Goal: Find specific page/section: Find specific page/section

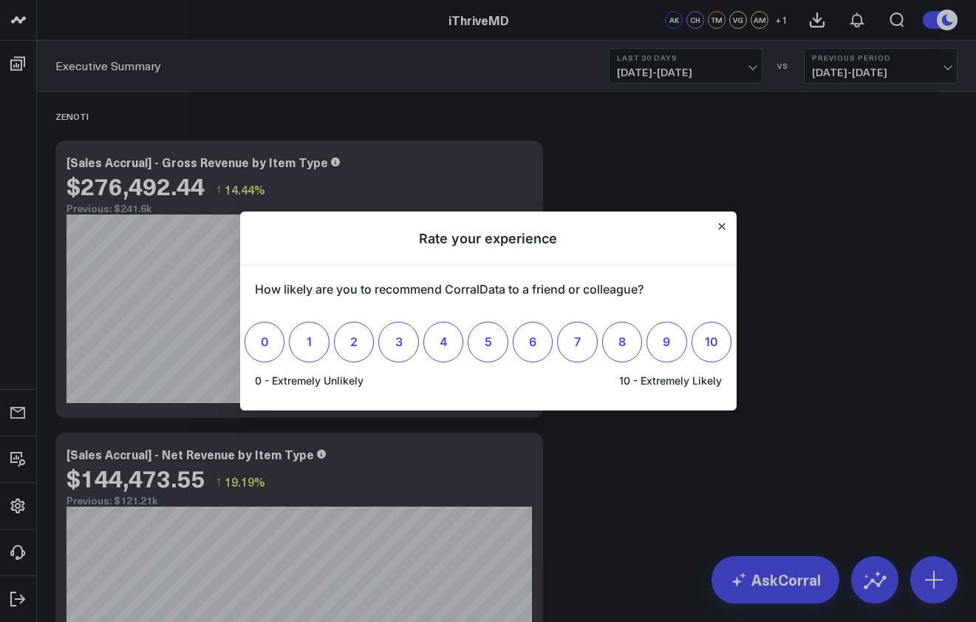
click at [725, 220] on h1 "Rate your experience" at bounding box center [488, 238] width 497 height 54
click at [724, 224] on icon "Close" at bounding box center [721, 226] width 6 height 6
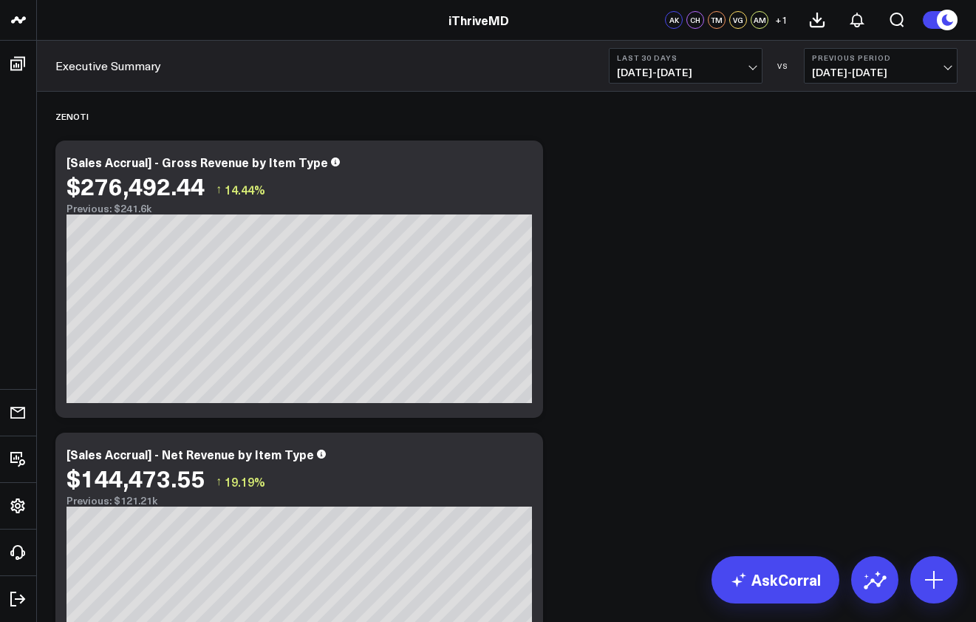
click at [717, 62] on button "Last 30 Days [DATE] - [DATE]" at bounding box center [686, 65] width 154 height 35
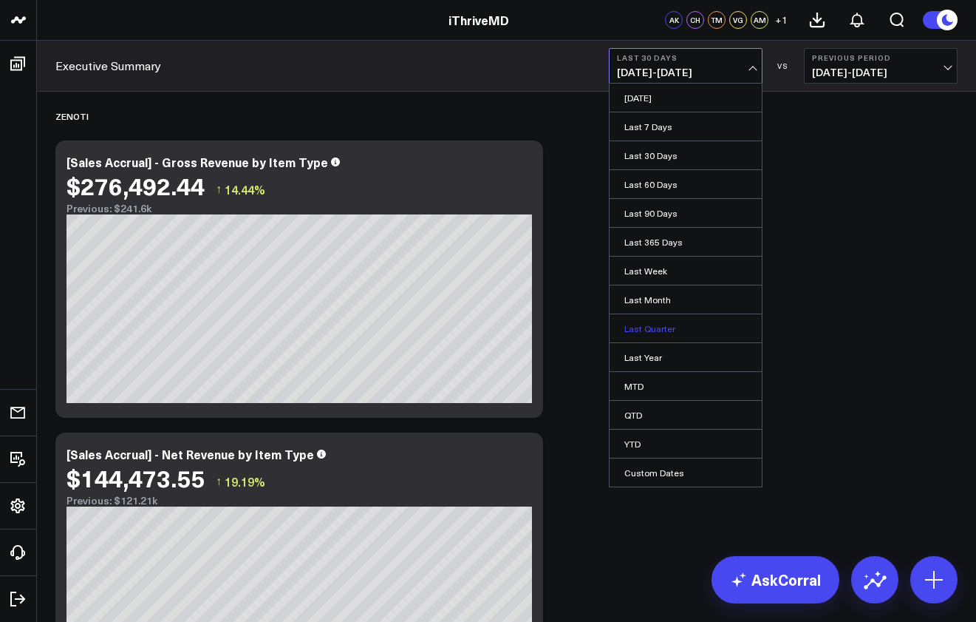
click at [673, 328] on link "Last Quarter" at bounding box center [686, 328] width 152 height 28
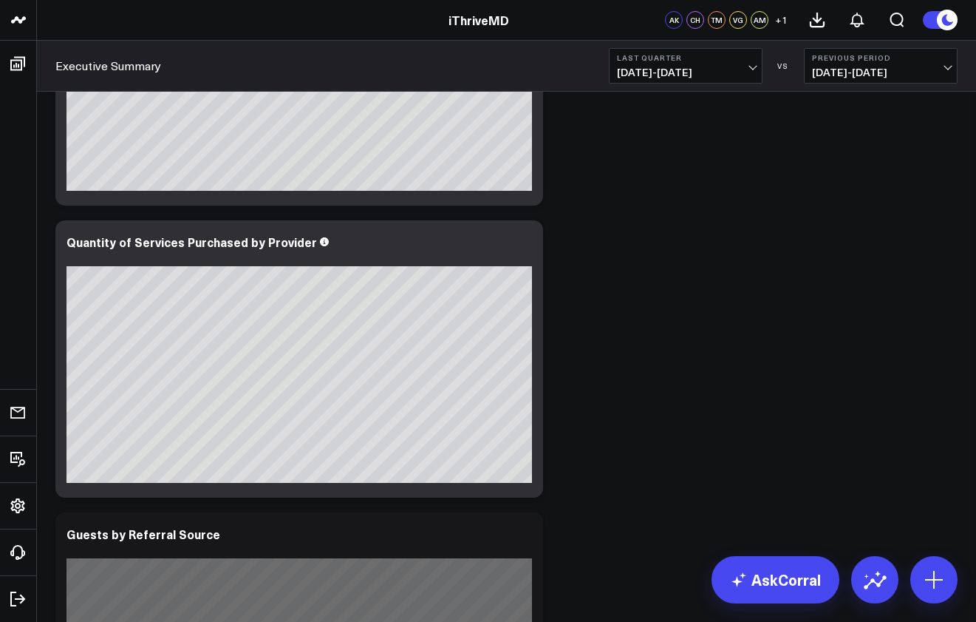
scroll to position [514, 0]
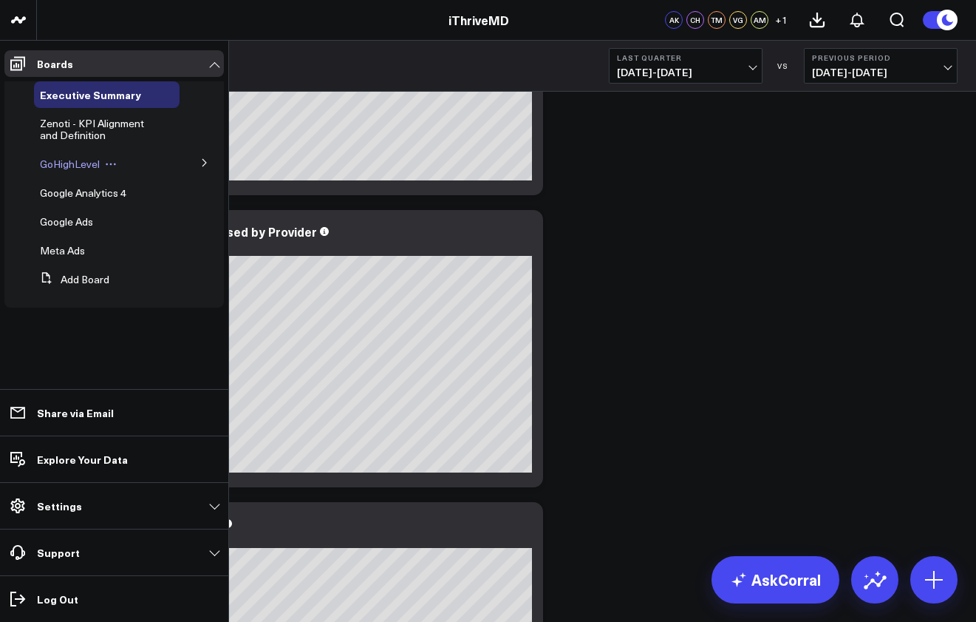
click at [70, 159] on span "GoHighLevel" at bounding box center [70, 164] width 60 height 14
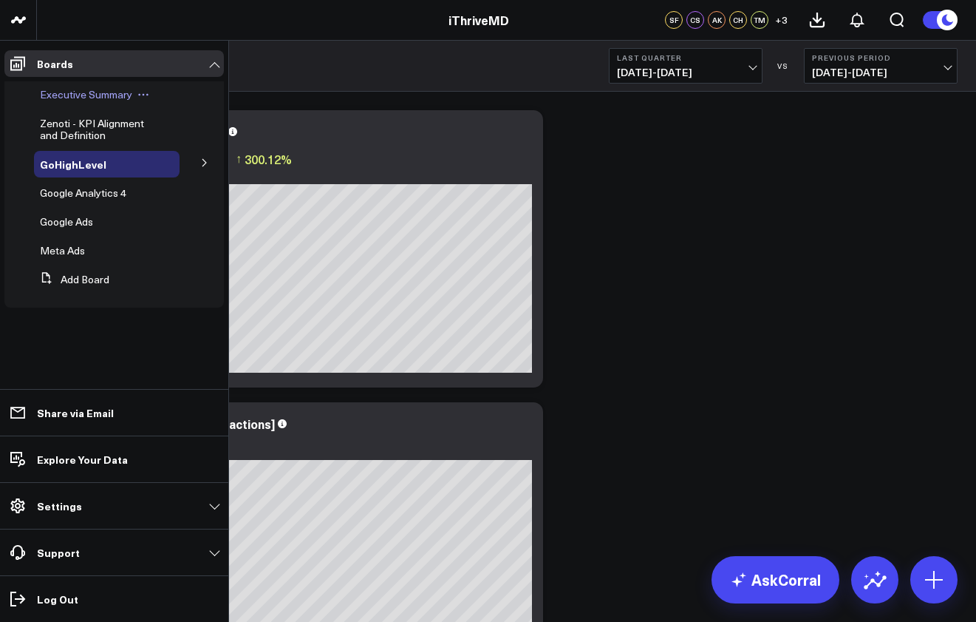
click at [145, 95] on icon at bounding box center [143, 95] width 12 height 12
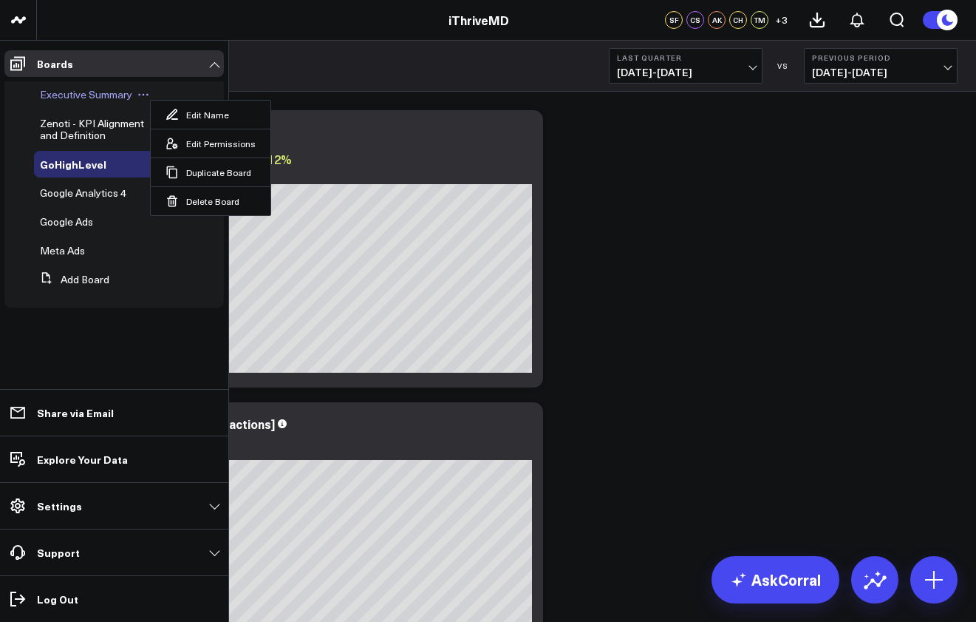
click at [145, 95] on icon at bounding box center [143, 95] width 12 height 12
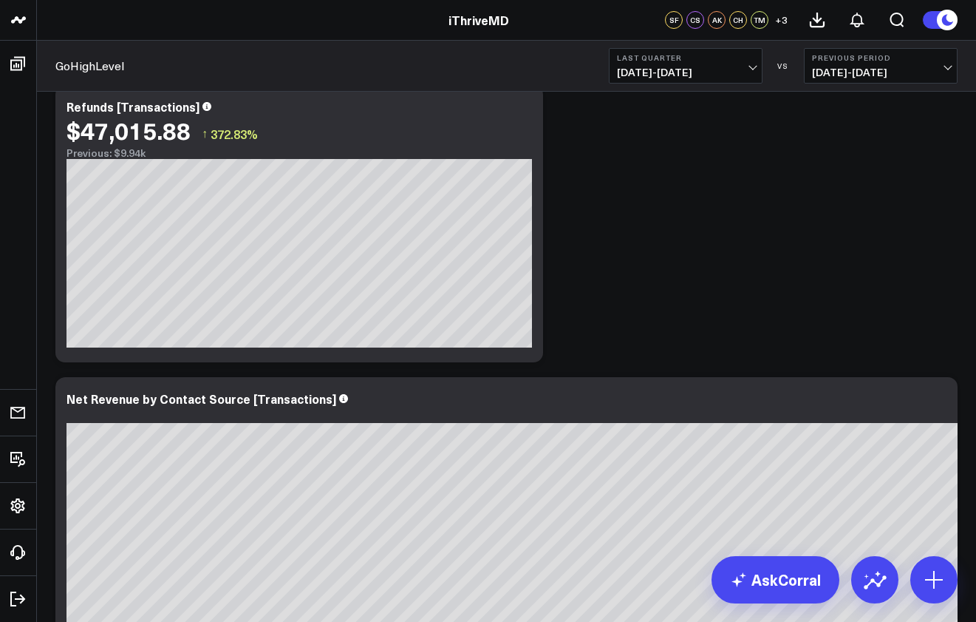
scroll to position [1030, 0]
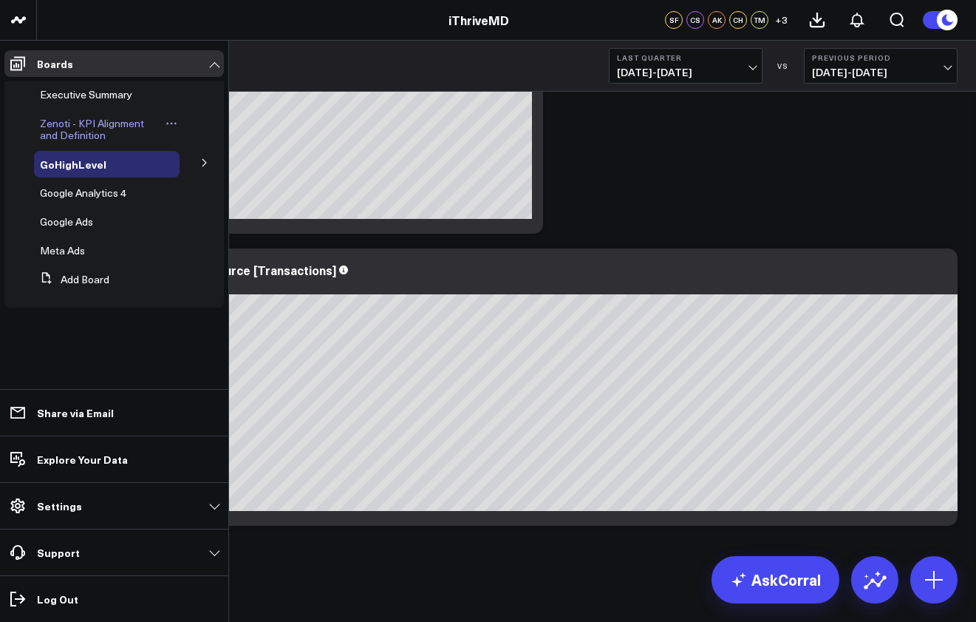
click at [74, 131] on span "Zenoti - KPI Alignment and Definition" at bounding box center [92, 129] width 104 height 26
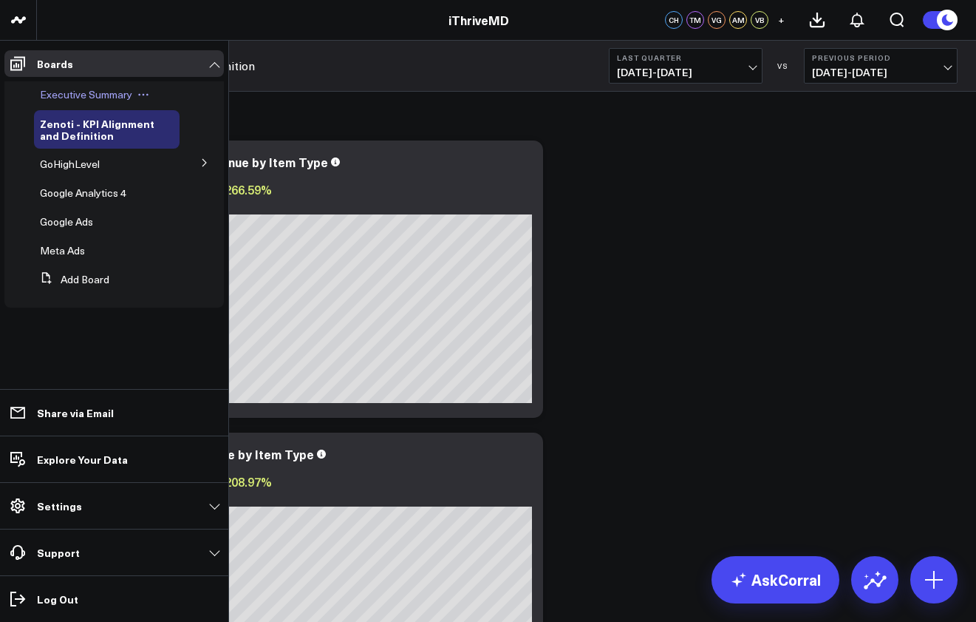
click at [57, 87] on span "Executive Summary" at bounding box center [86, 94] width 92 height 14
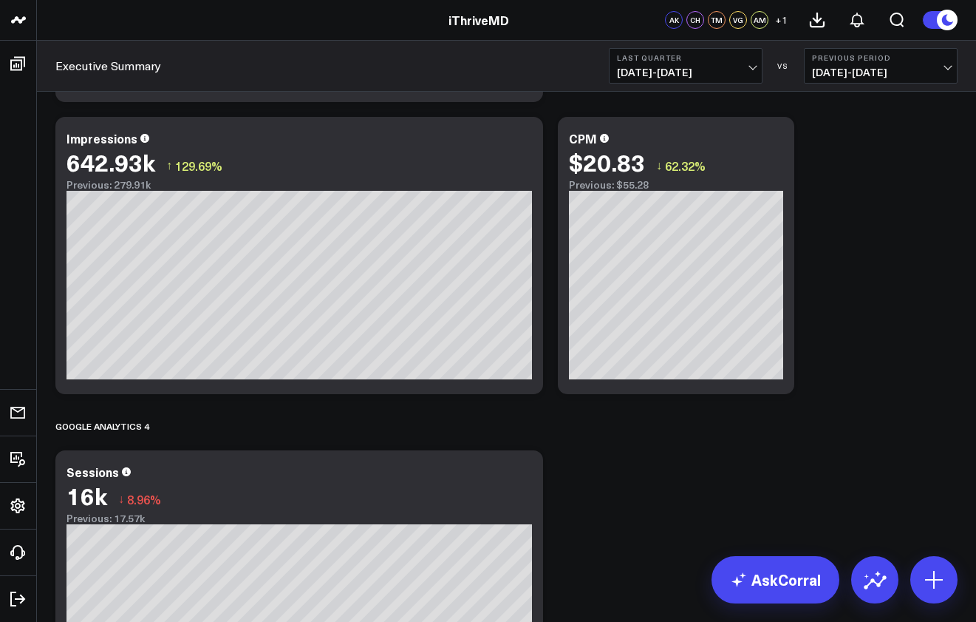
scroll to position [3023, 0]
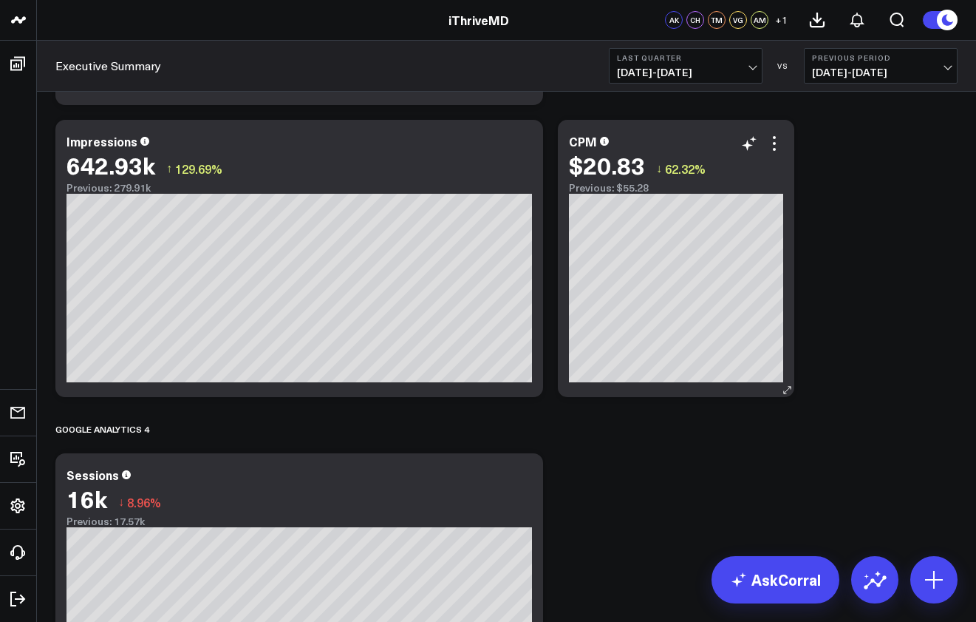
click at [607, 152] on div "$20.83" at bounding box center [607, 165] width 76 height 27
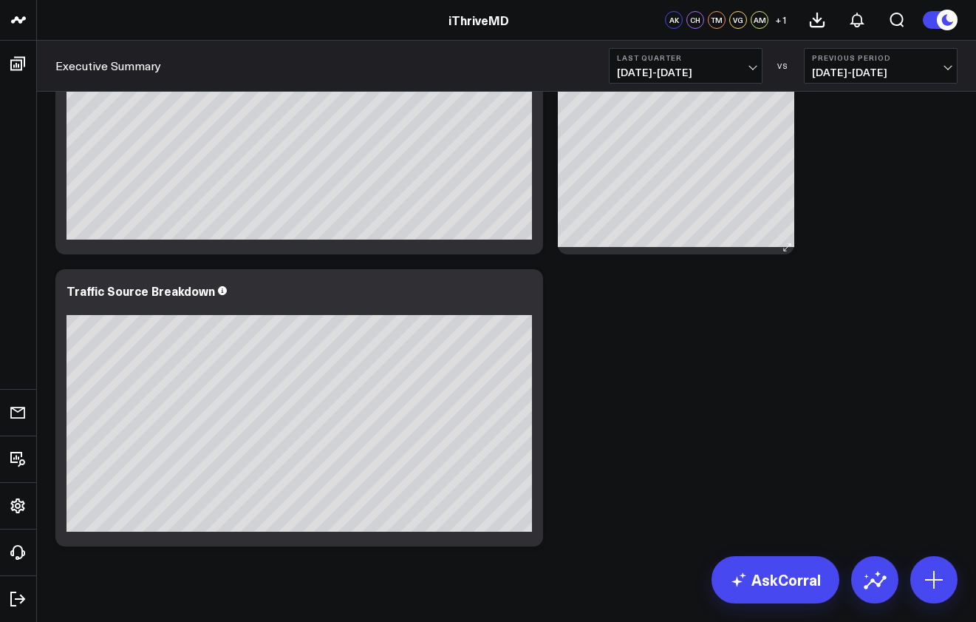
scroll to position [3812, 0]
